Goal: Task Accomplishment & Management: Use online tool/utility

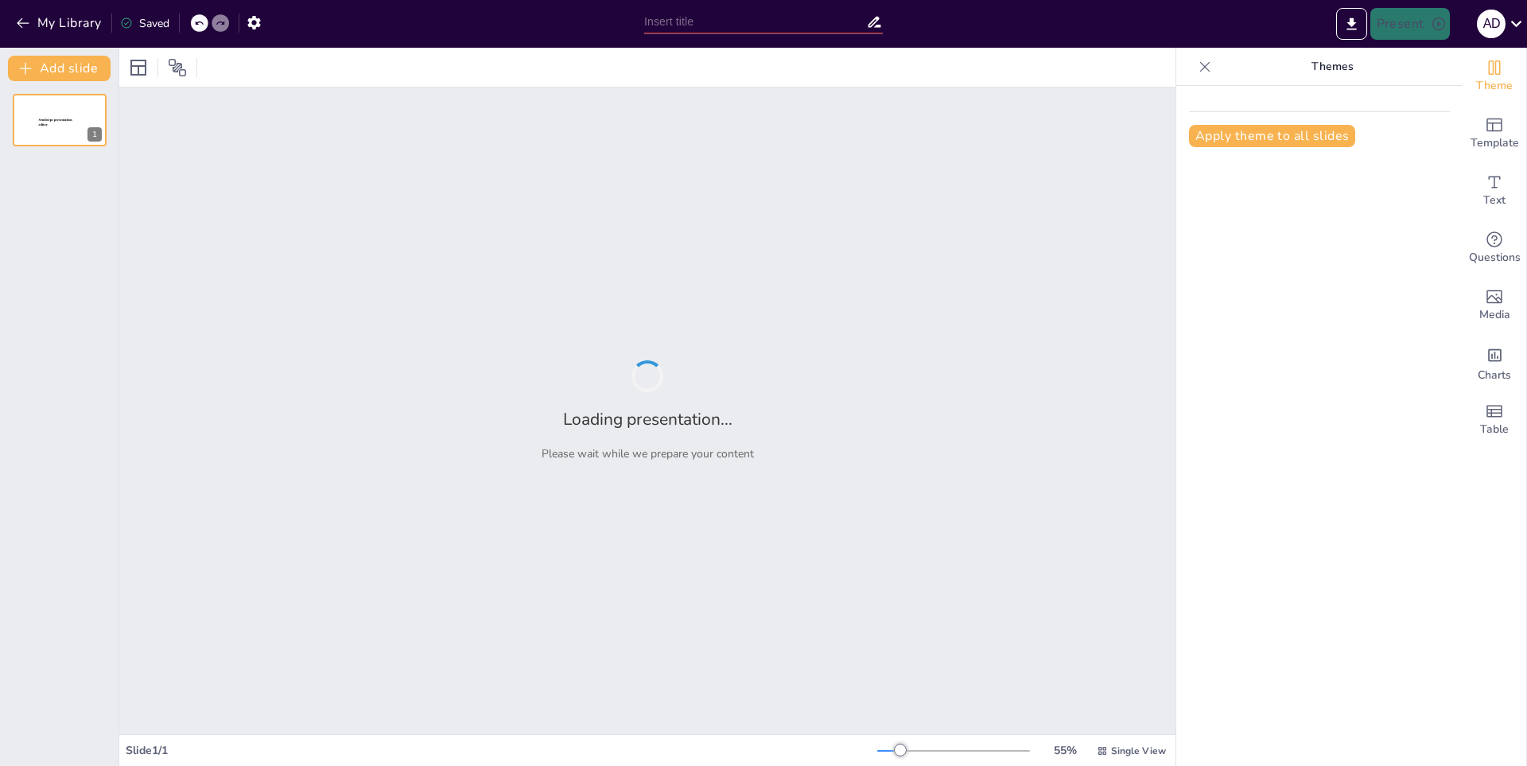
type input "La [PERSON_NAME][GEOGRAPHIC_DATA]: Un Análisis Histórico"
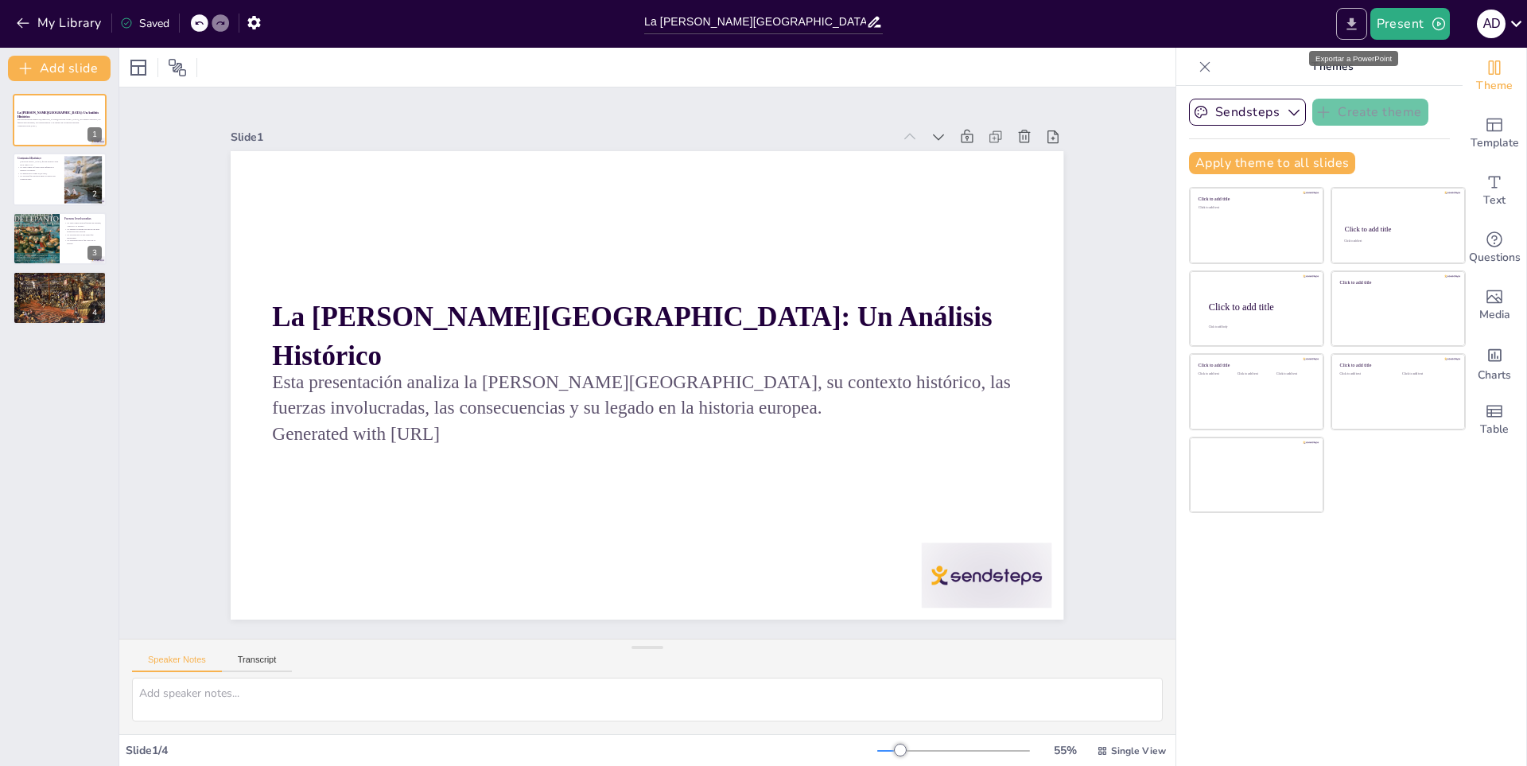
click at [1350, 27] on icon "Export to PowerPoint" at bounding box center [1351, 24] width 17 height 17
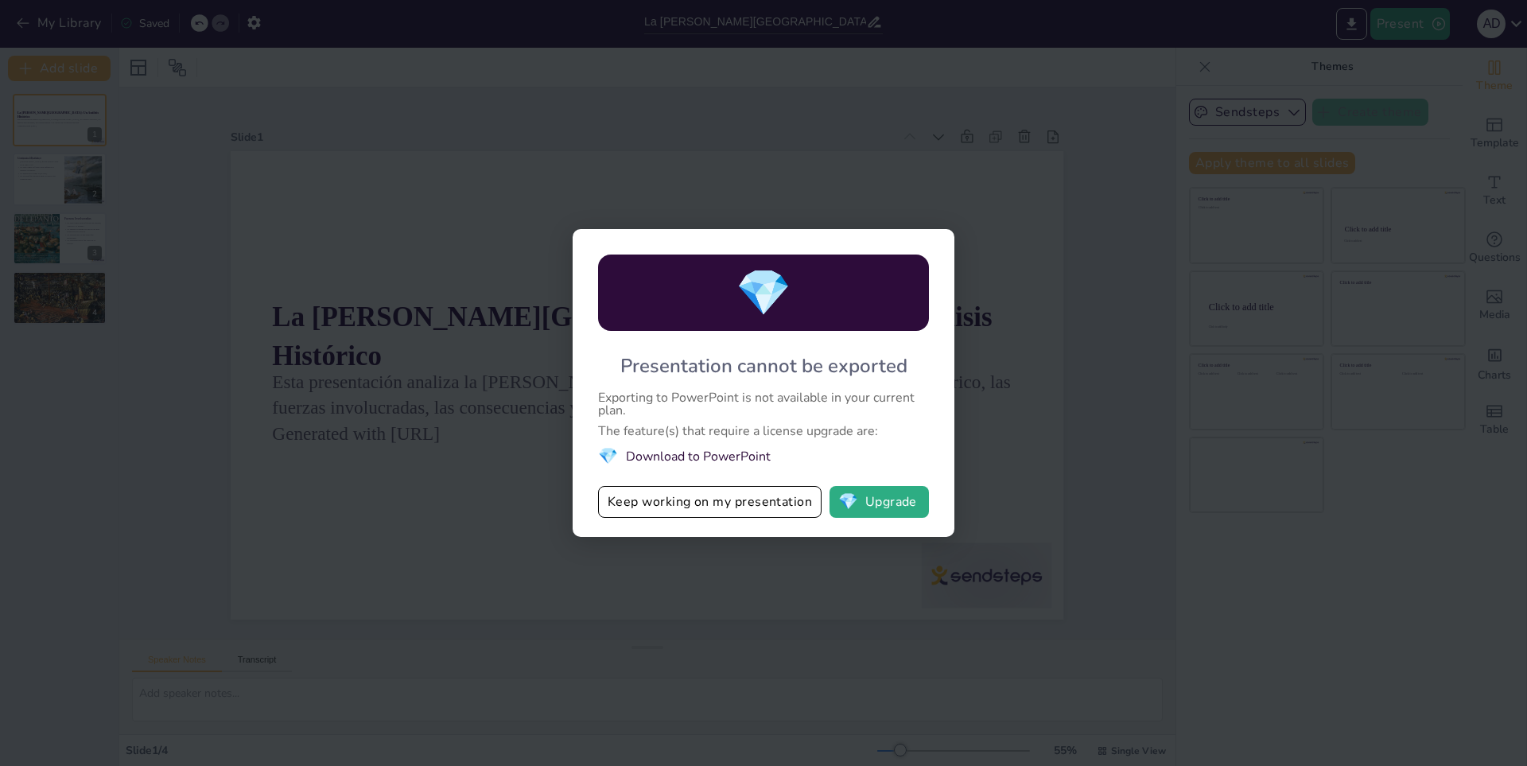
drag, startPoint x: 1003, startPoint y: 371, endPoint x: 727, endPoint y: 470, distance: 293.3
click at [1000, 371] on div "💎 Presentation cannot be exported Exporting to PowerPoint is not available in y…" at bounding box center [763, 383] width 1527 height 766
click at [686, 510] on button "Keep working on my presentation" at bounding box center [709, 502] width 223 height 32
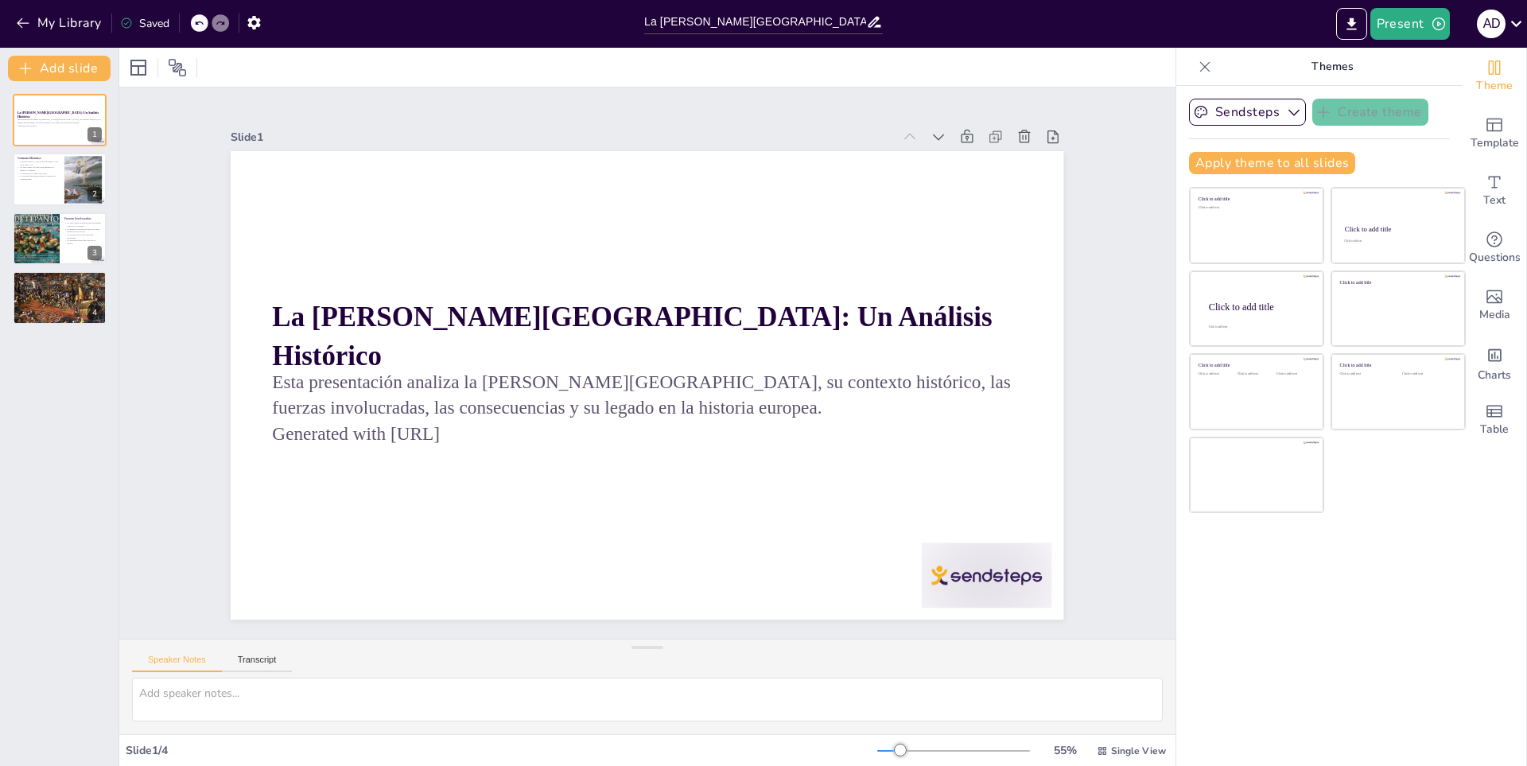
click at [157, 25] on div "Saved" at bounding box center [144, 23] width 49 height 15
click at [121, 33] on div "Saved" at bounding box center [140, 22] width 57 height 29
drag, startPoint x: 130, startPoint y: 31, endPoint x: 162, endPoint y: 24, distance: 33.4
click at [160, 25] on div "Saved" at bounding box center [140, 22] width 57 height 29
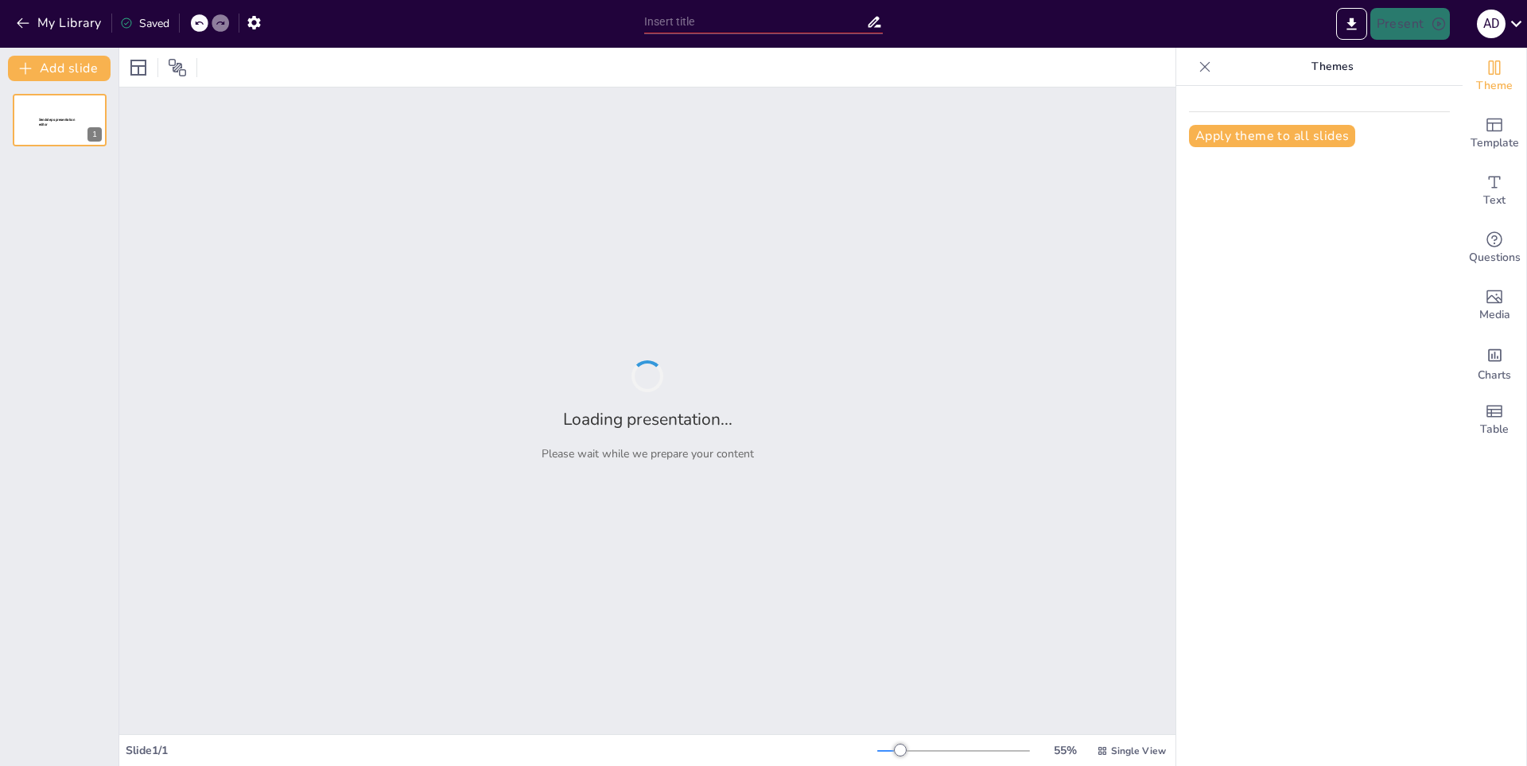
type input "La [PERSON_NAME][GEOGRAPHIC_DATA]: Un Análisis Histórico"
